Goal: Use online tool/utility: Utilize a website feature to perform a specific function

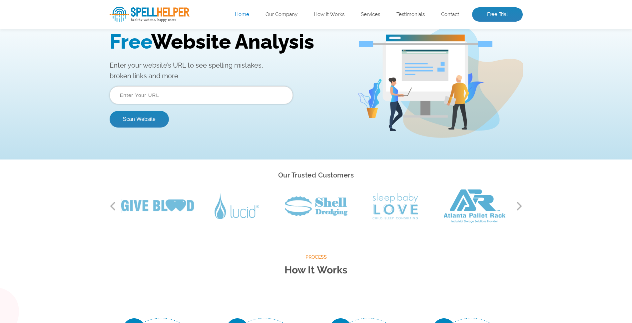
scroll to position [33, 0]
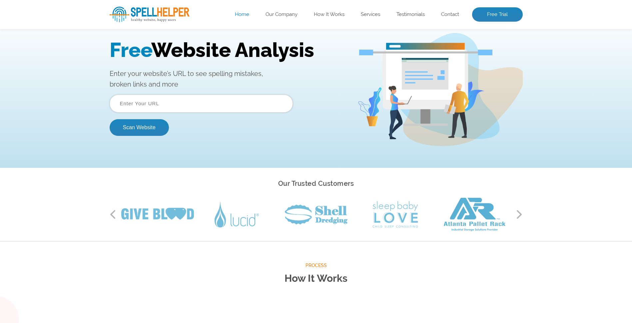
click at [142, 106] on input "text" at bounding box center [201, 104] width 183 height 18
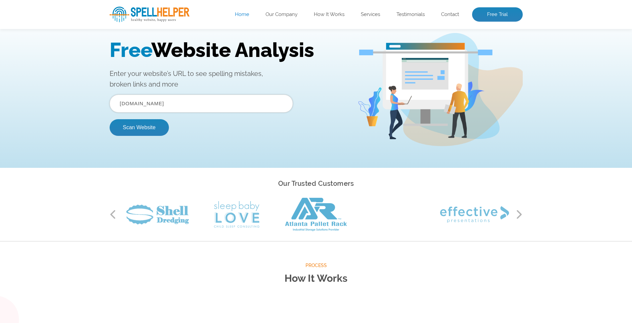
type input "arabicrose.com"
click at [110, 119] on button "Scan Website" at bounding box center [139, 127] width 59 height 17
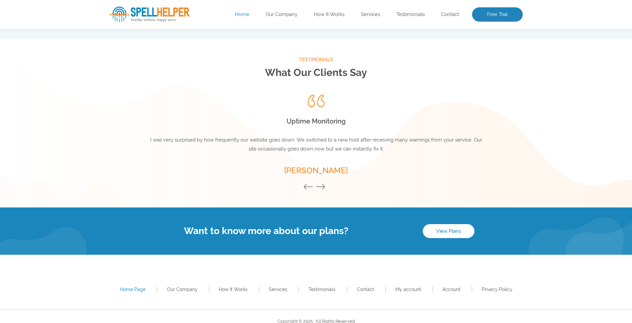
scroll to position [878, 0]
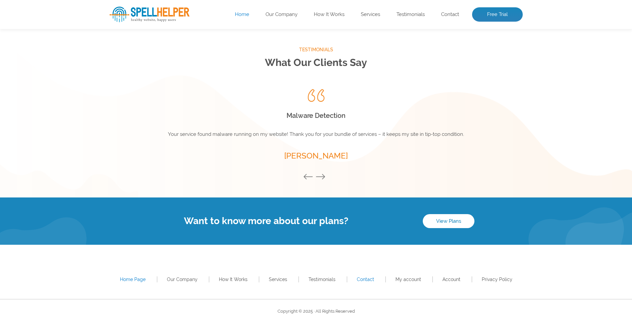
drag, startPoint x: 361, startPoint y: 283, endPoint x: 359, endPoint y: 279, distance: 4.6
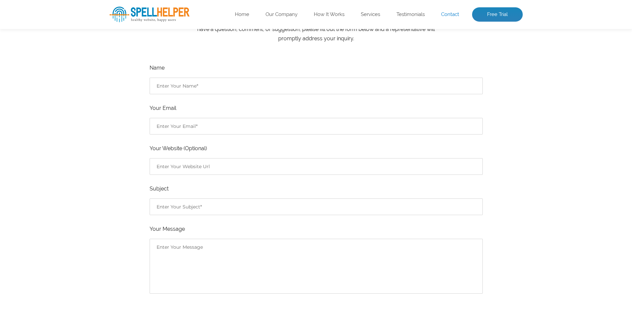
scroll to position [167, 0]
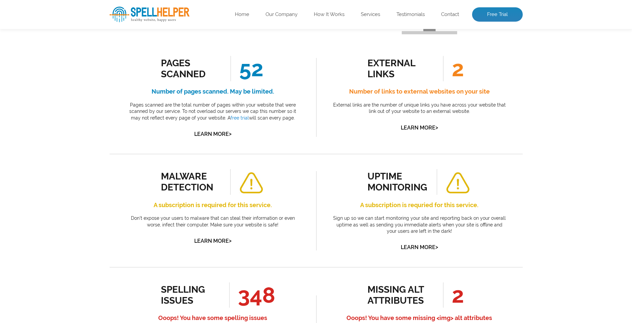
scroll to position [116, 0]
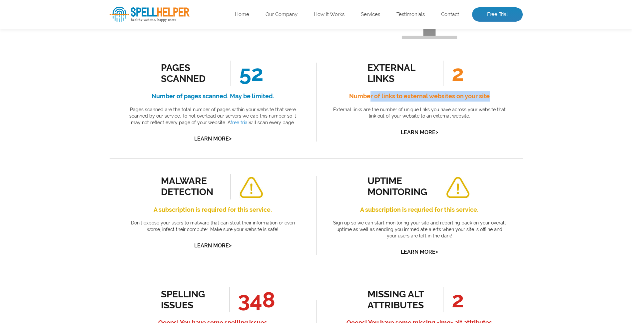
drag, startPoint x: 383, startPoint y: 98, endPoint x: 496, endPoint y: 96, distance: 113.3
click at [496, 96] on h4 "Number of links to external websites on your site" at bounding box center [419, 96] width 177 height 11
drag, startPoint x: 496, startPoint y: 96, endPoint x: 451, endPoint y: 104, distance: 45.7
click at [451, 104] on div "external links 2 Number of links to external websites on your site External lin…" at bounding box center [419, 99] width 177 height 76
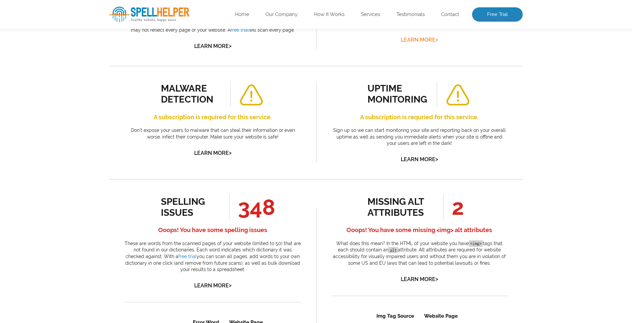
scroll to position [216, 0]
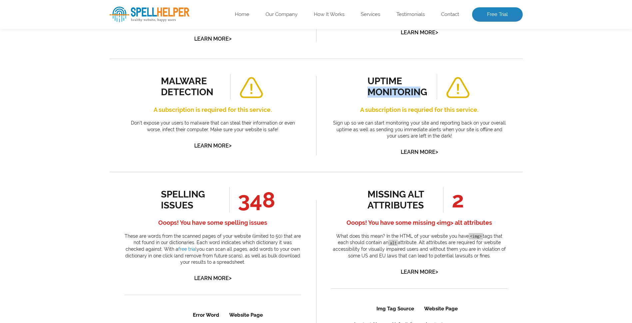
drag, startPoint x: 368, startPoint y: 93, endPoint x: 418, endPoint y: 94, distance: 50.0
click at [418, 94] on div "uptime monitoring" at bounding box center [397, 87] width 60 height 22
drag, startPoint x: 418, startPoint y: 94, endPoint x: 402, endPoint y: 110, distance: 22.6
click at [402, 110] on h4 "A subscription is requried for this service." at bounding box center [419, 110] width 177 height 11
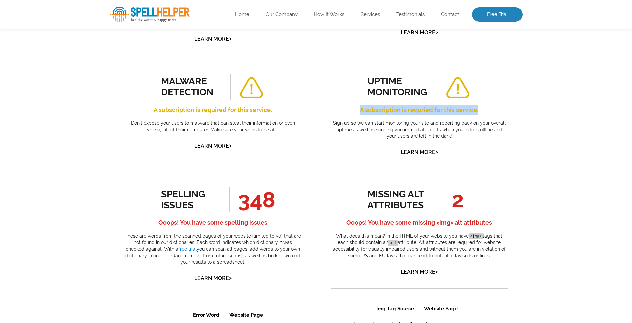
drag, startPoint x: 358, startPoint y: 110, endPoint x: 489, endPoint y: 112, distance: 130.6
click at [489, 112] on h4 "A subscription is requried for this service." at bounding box center [419, 110] width 177 height 11
drag, startPoint x: 489, startPoint y: 112, endPoint x: 387, endPoint y: 122, distance: 102.1
click at [387, 122] on p "Sign up so we can start monitoring your site and reporting back on your overall…" at bounding box center [419, 130] width 177 height 20
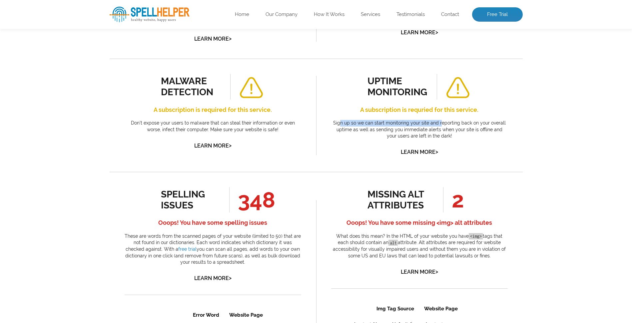
drag, startPoint x: 341, startPoint y: 126, endPoint x: 440, endPoint y: 124, distance: 99.3
click at [440, 124] on p "Sign up so we can start monitoring your site and reporting back on your overall…" at bounding box center [419, 130] width 177 height 20
drag, startPoint x: 440, startPoint y: 124, endPoint x: 369, endPoint y: 126, distance: 71.7
click at [369, 126] on p "Sign up so we can start monitoring your site and reporting back on your overall…" at bounding box center [419, 130] width 177 height 20
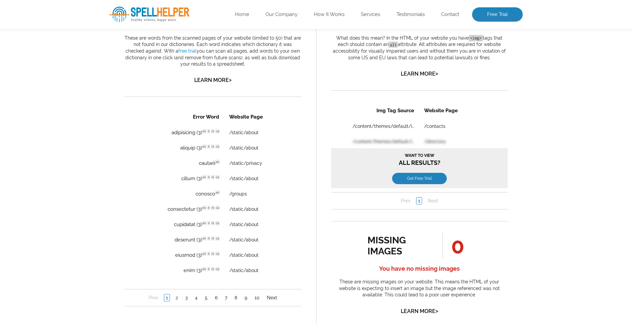
scroll to position [413, 0]
drag, startPoint x: 216, startPoint y: 74, endPoint x: 208, endPoint y: 78, distance: 8.6
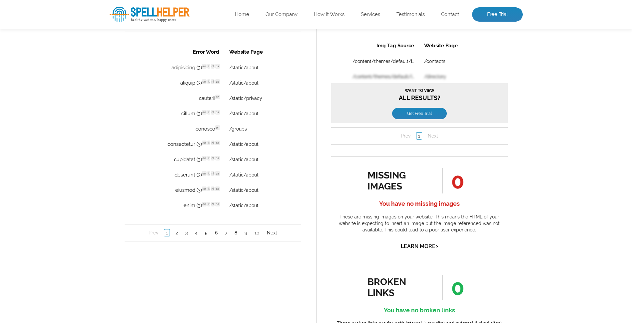
scroll to position [482, 0]
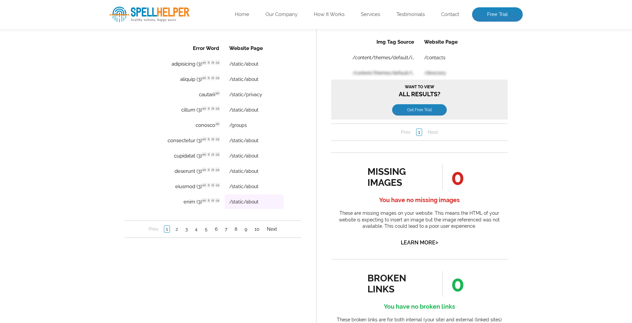
click at [252, 205] on td "/static/about" at bounding box center [253, 202] width 59 height 15
click at [251, 203] on link "/static/about" at bounding box center [243, 201] width 29 height 5
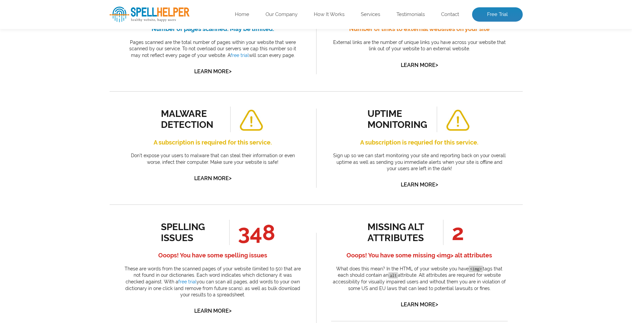
scroll to position [183, 0]
